Goal: Answer question/provide support

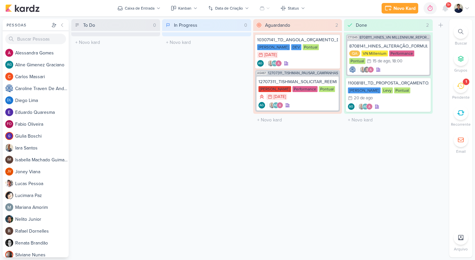
click at [462, 88] on icon at bounding box center [460, 86] width 7 height 6
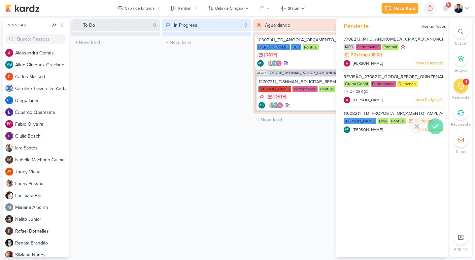
click at [431, 123] on icon at bounding box center [435, 126] width 8 height 8
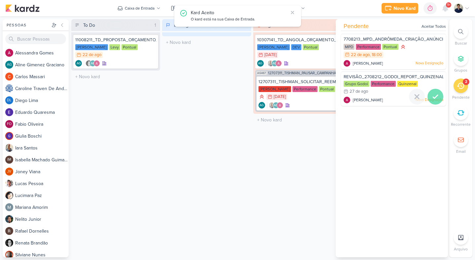
click at [435, 96] on icon at bounding box center [435, 97] width 8 height 8
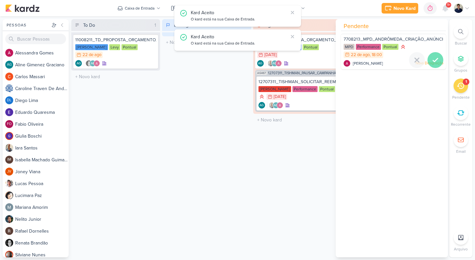
click at [437, 58] on div at bounding box center [435, 60] width 16 height 16
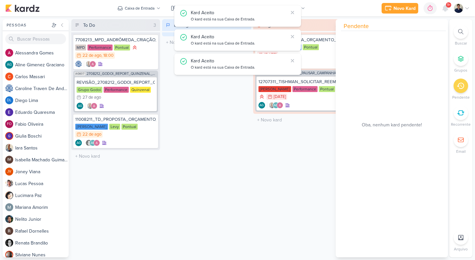
click at [463, 81] on div at bounding box center [460, 86] width 15 height 15
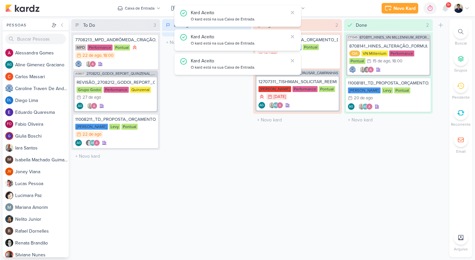
click at [390, 146] on div "Done 2 Mover Para Esquerda Mover Para Direita Deletar CT1345 8708111_HINES_VN M…" at bounding box center [388, 138] width 89 height 238
click at [294, 14] on icon at bounding box center [292, 12] width 5 height 5
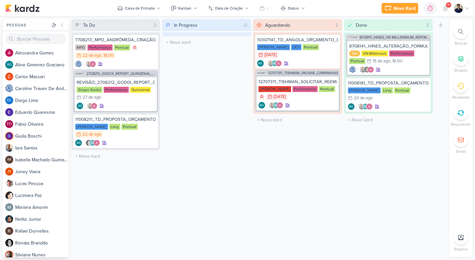
click at [238, 124] on div "In Progress 0 Mover Para Esquerda Mover Para Direita Deletar O título do kard d…" at bounding box center [206, 138] width 89 height 238
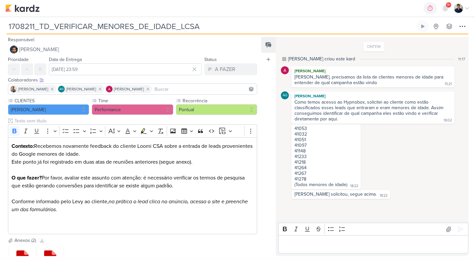
click at [300, 128] on div "41053 41032 41051 41097 41148 41233 41218 41264 41267 41278" at bounding box center [325, 154] width 63 height 56
copy div "41053"
click at [302, 134] on div "41053 41032 41051 41097 41148 41233 41218 41264 41267 41278" at bounding box center [325, 154] width 63 height 56
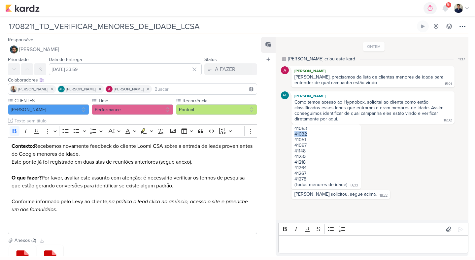
copy div "41032"
click at [302, 142] on div "41053 41032 41051 41097 41148 41233 41218 41264 41267 41278" at bounding box center [325, 154] width 63 height 56
copy div "41051"
click at [323, 180] on div "41053 41032 41051 41097 41148 41233 41218 41264 41267 41278" at bounding box center [325, 154] width 63 height 56
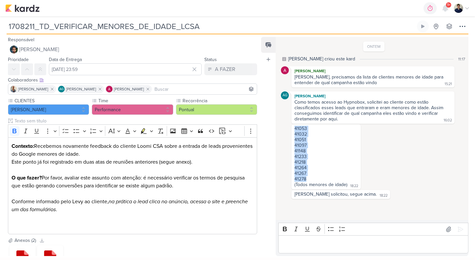
drag, startPoint x: 313, startPoint y: 179, endPoint x: 294, endPoint y: 130, distance: 52.5
click at [294, 130] on div "41053 41032 41051 41097 41148 41233 41218 41264 41267 41278" at bounding box center [325, 154] width 63 height 56
copy div "41053 41032 41051 41097 41148 41233 41218 41264 41267 41278"
click at [296, 247] on p "Editor editing area: main" at bounding box center [373, 245] width 183 height 8
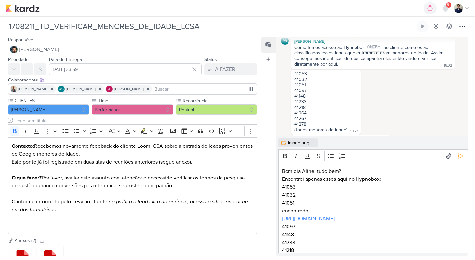
scroll to position [66, 0]
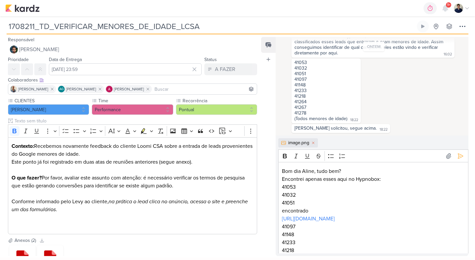
click at [282, 213] on p "encontrado" at bounding box center [373, 211] width 183 height 8
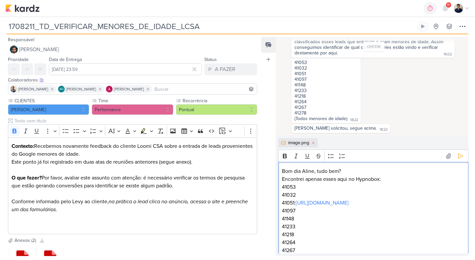
click at [298, 180] on p "Encontrei apenas esses aqui no Hypnobox:" at bounding box center [373, 179] width 183 height 8
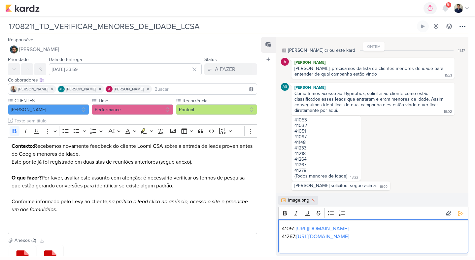
scroll to position [32, 0]
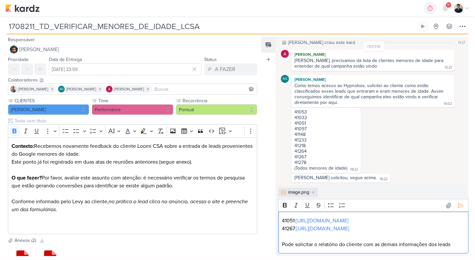
click at [284, 217] on p "41051: [URL][DOMAIN_NAME]" at bounding box center [373, 221] width 183 height 8
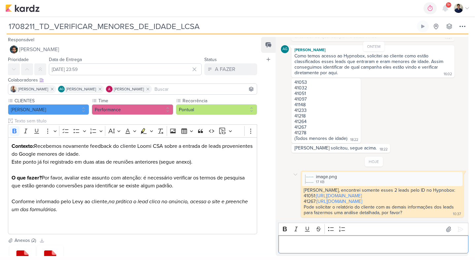
scroll to position [57, 0]
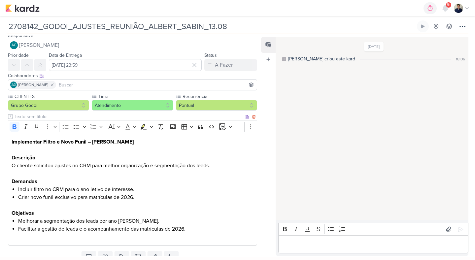
scroll to position [6, 0]
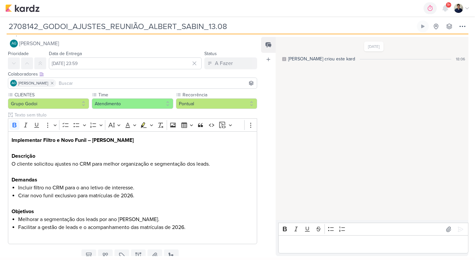
click at [312, 244] on p "Editor editing area: main" at bounding box center [373, 245] width 183 height 8
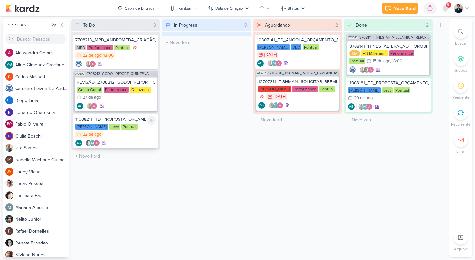
click at [137, 132] on div "[PERSON_NAME] Levy Pontual 22/8 [DATE]" at bounding box center [115, 131] width 81 height 15
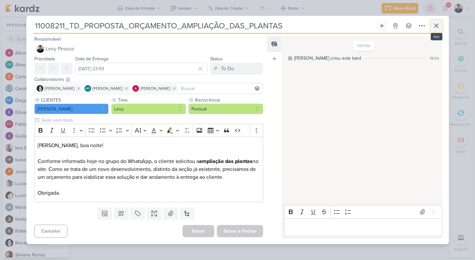
click at [439, 29] on icon at bounding box center [436, 26] width 8 height 8
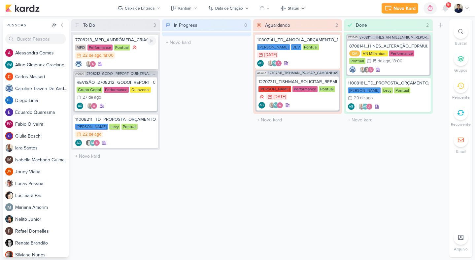
click at [144, 54] on div "MPD Performance Pontual 22/8 22 de ago , 18:00" at bounding box center [115, 51] width 81 height 15
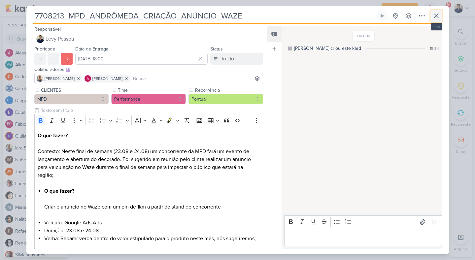
click at [434, 13] on icon at bounding box center [436, 16] width 8 height 8
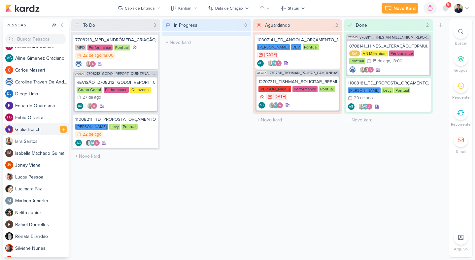
scroll to position [10, 0]
